Goal: Information Seeking & Learning: Learn about a topic

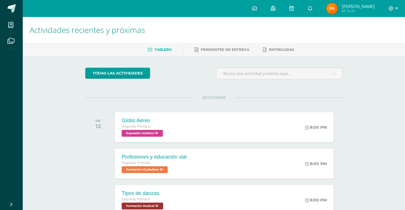
click at [384, 3] on div at bounding box center [392, 8] width 23 height 17
click at [389, 6] on icon at bounding box center [390, 8] width 5 height 5
click at [390, 39] on span "Cerrar sesión" at bounding box center [379, 38] width 26 height 5
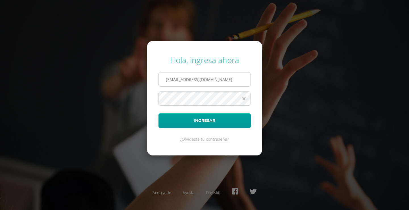
click at [224, 79] on input "[EMAIL_ADDRESS][DOMAIN_NAME]" at bounding box center [205, 79] width 92 height 14
type input "[EMAIL_ADDRESS][DOMAIN_NAME]"
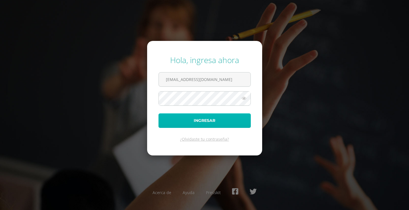
click at [205, 120] on button "Ingresar" at bounding box center [205, 120] width 92 height 14
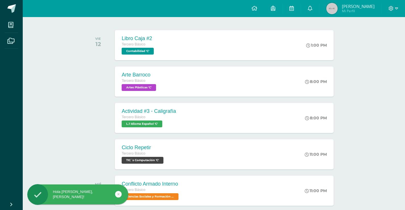
scroll to position [85, 0]
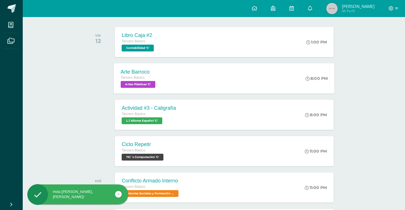
click at [168, 80] on div "Arte Barroco Tercero Básico Artes Plásticas 'C' 8:00 PM Arte Barroco Artes Plás…" at bounding box center [224, 78] width 221 height 30
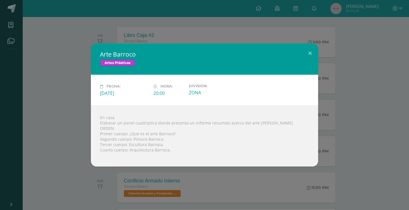
click at [77, 86] on div "Arte Barroco Artes Plásticas Fecha: Viernes 12 de Septiembre Hora: 20:00 Divisi…" at bounding box center [204, 104] width 404 height 123
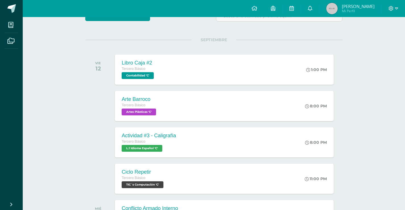
scroll to position [57, 0]
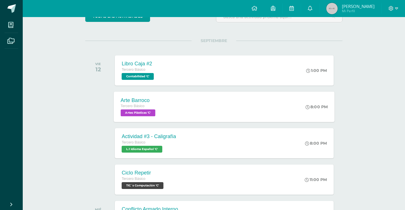
click at [157, 101] on div "Arte Barroco" at bounding box center [139, 100] width 36 height 6
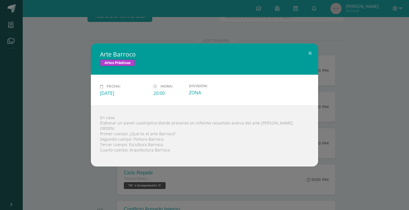
click at [90, 74] on div "Arte Barroco Artes Plásticas Fecha: Viernes 12 de Septiembre Hora: 20:00 Divisi…" at bounding box center [204, 104] width 404 height 123
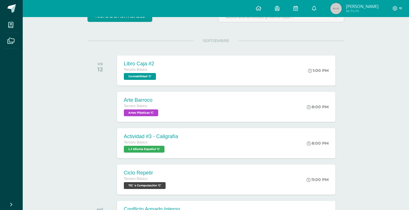
click at [60, 82] on div "Arte Barroco Artes Plásticas Fecha: Viernes 12 de Septiembre Hora: 20:00 Divisi…" at bounding box center [204, 104] width 404 height 123
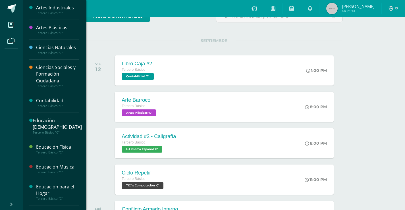
click at [45, 168] on div "Educación Musical" at bounding box center [57, 167] width 43 height 7
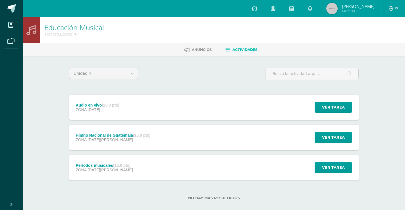
click at [109, 107] on strong "(20.0 pts)" at bounding box center [110, 105] width 17 height 5
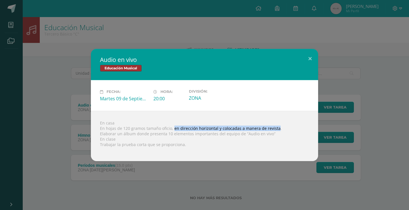
drag, startPoint x: 172, startPoint y: 128, endPoint x: 275, endPoint y: 128, distance: 102.8
click at [275, 128] on div "En casa En hojas de 120 gramos tamaño oficio, en dirección horizontal y colocad…" at bounding box center [204, 136] width 227 height 50
copy div "en dirección horizontal y colocadas a manera de revista"
click at [206, 42] on div "Audio en vivo Educación Musical Fecha: [DATE] Hora: 20:00 División: ZONA" at bounding box center [204, 105] width 409 height 210
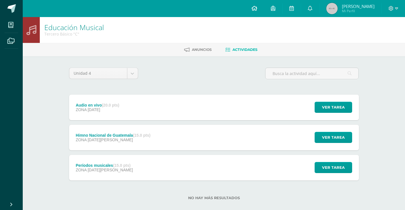
click at [261, 11] on link at bounding box center [254, 8] width 19 height 17
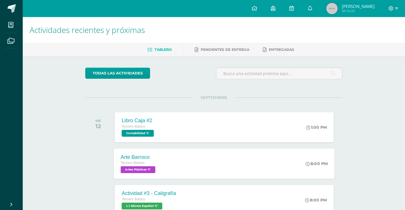
click at [205, 159] on div "Arte Barroco Tercero Básico Artes Plásticas 'C' 8:00 PM Arte Barroco Artes Plás…" at bounding box center [224, 163] width 221 height 30
